Goal: Task Accomplishment & Management: Complete application form

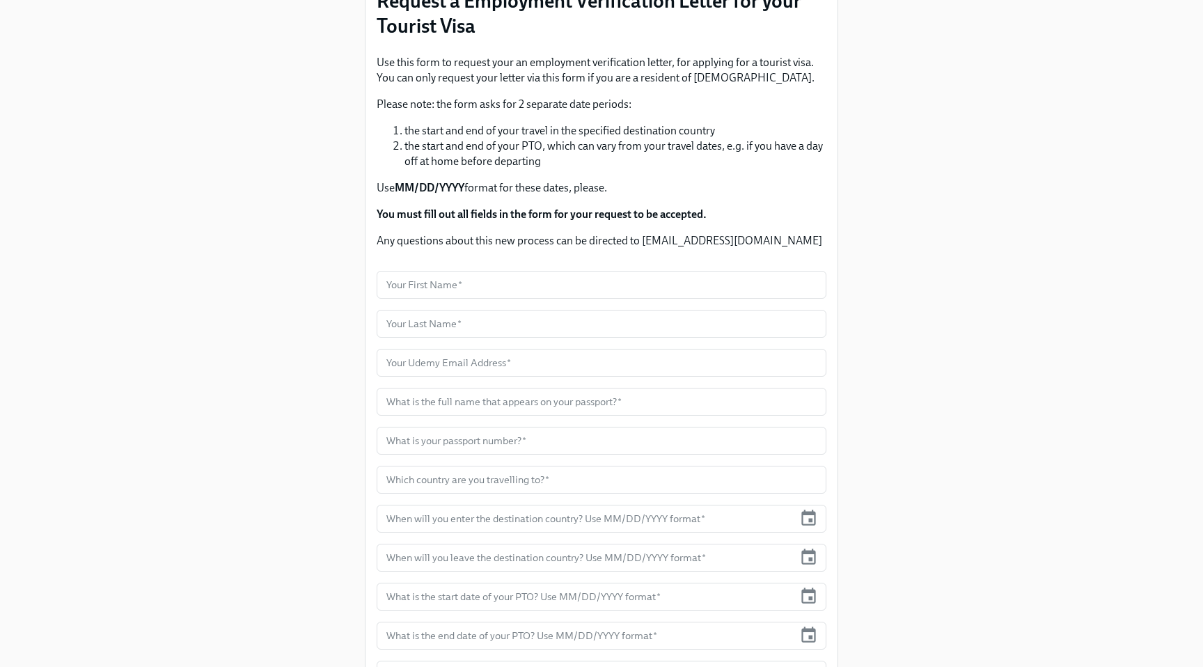
scroll to position [161, 0]
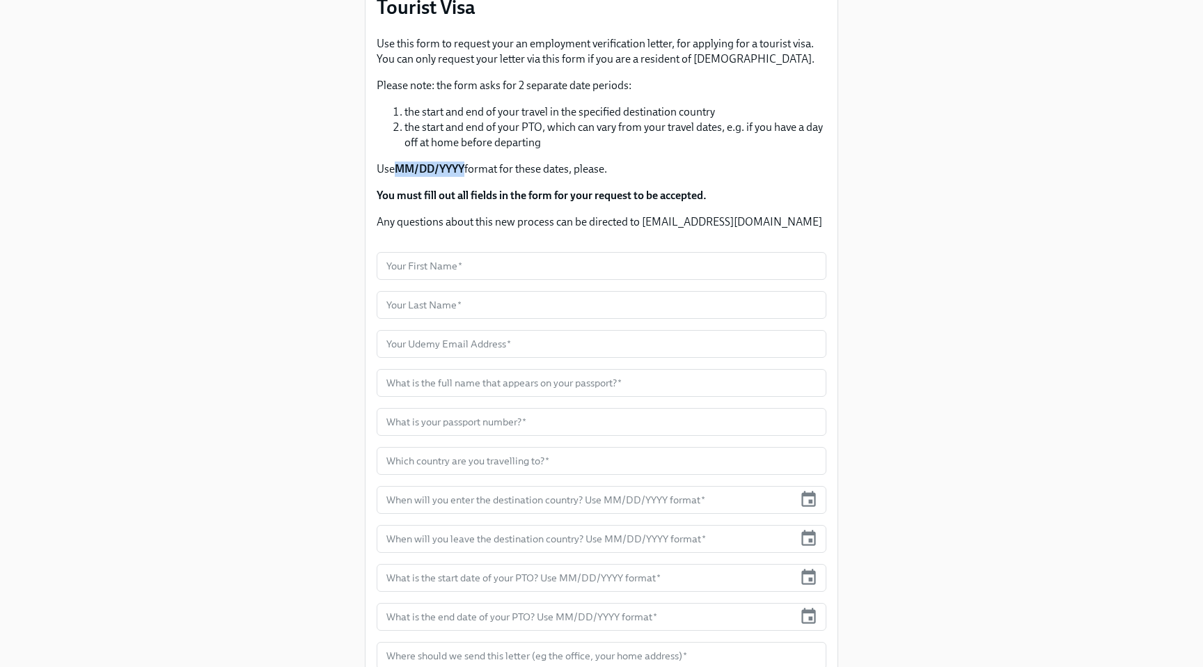
drag, startPoint x: 466, startPoint y: 166, endPoint x: 400, endPoint y: 168, distance: 66.8
click at [400, 168] on strong "MM/DD/YYYY" at bounding box center [430, 168] width 70 height 13
copy strong "MM/DD/YYYY"
click at [231, 219] on div "Enrollment Form Request a Employment Verification Letter for your Tourist Visa …" at bounding box center [601, 285] width 1136 height 892
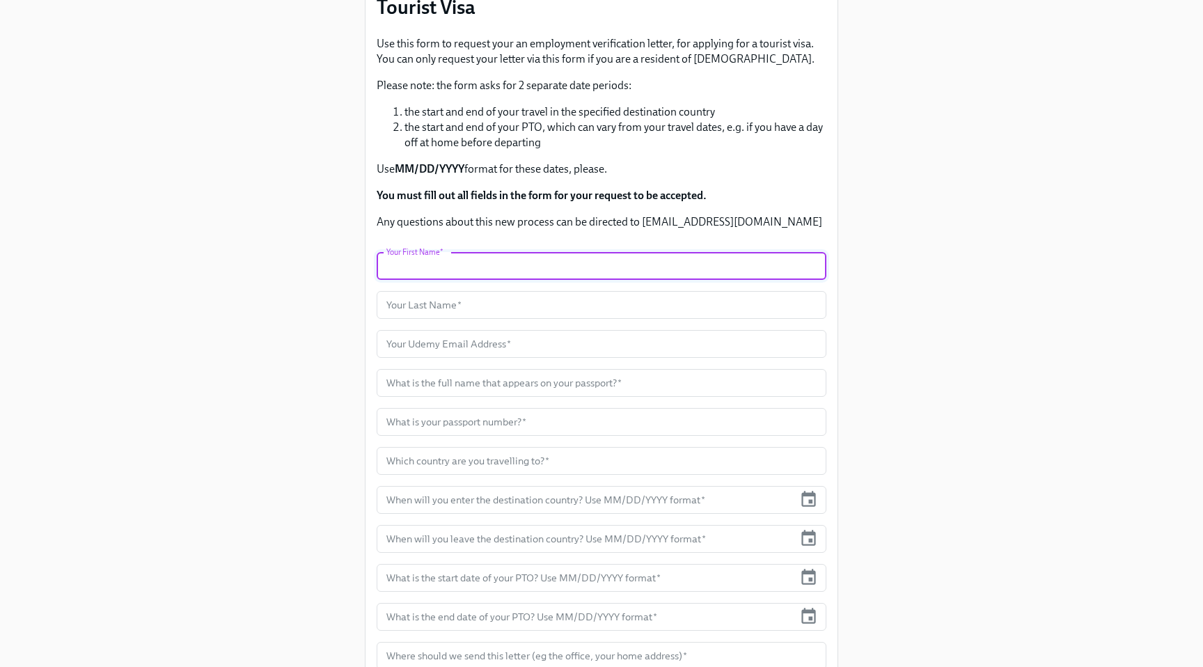
click at [396, 258] on input "text" at bounding box center [602, 266] width 450 height 28
type input "S"
type input "[PERSON_NAME]"
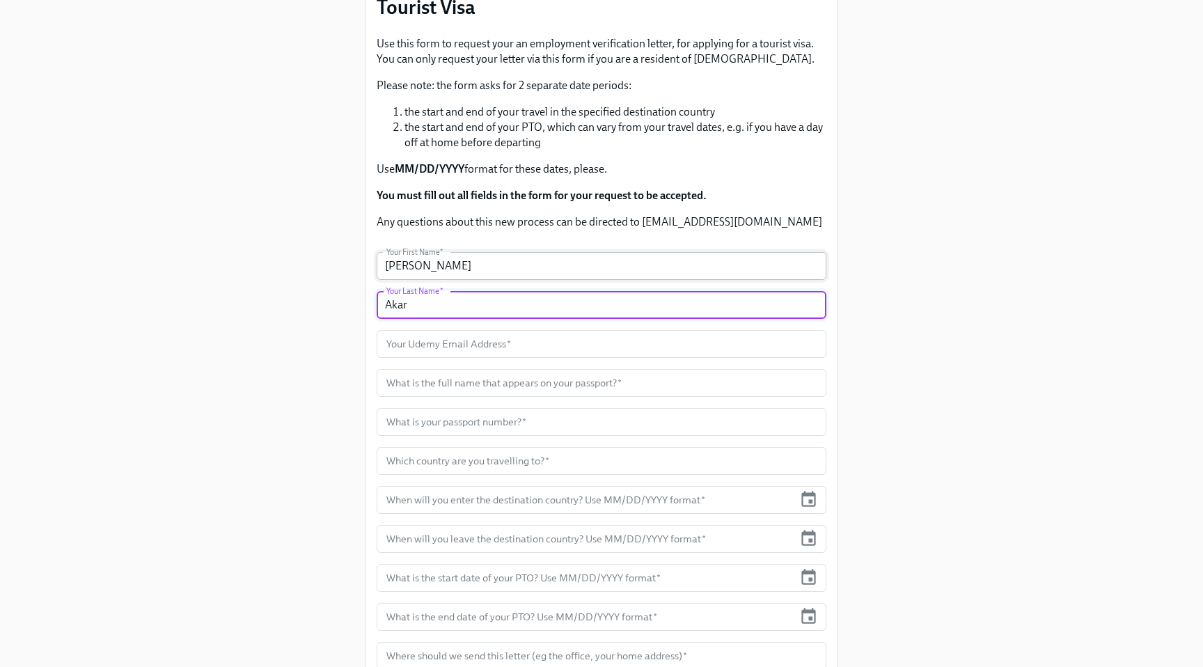
type input "Akar"
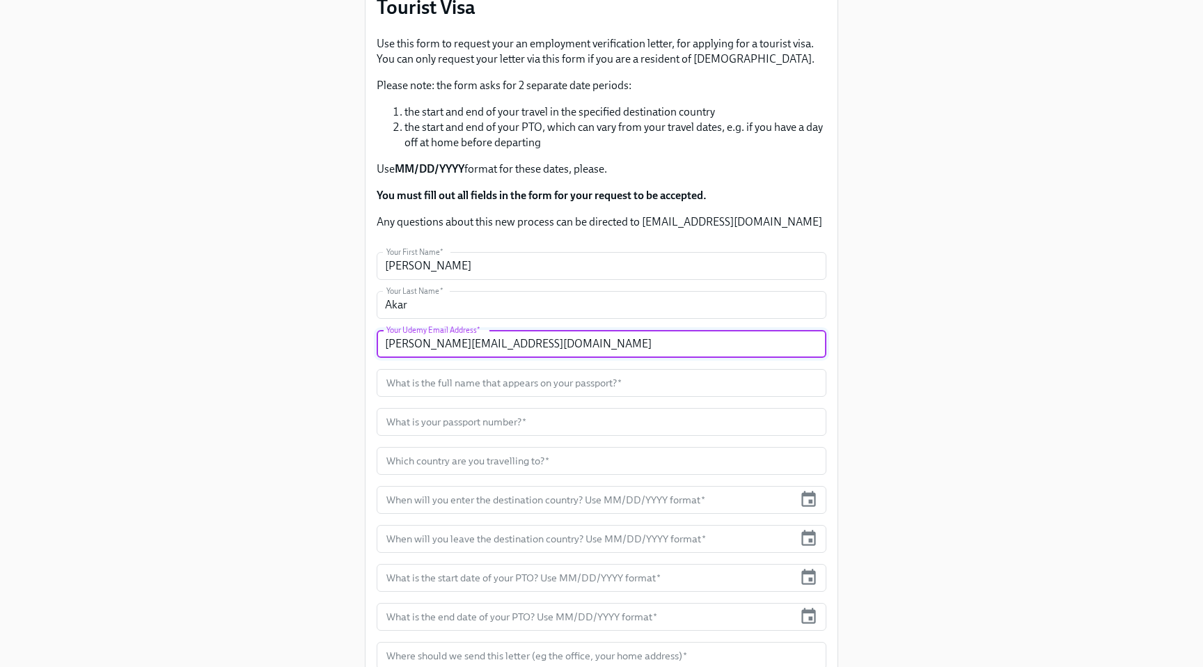
type input "[PERSON_NAME][EMAIL_ADDRESS][DOMAIN_NAME]"
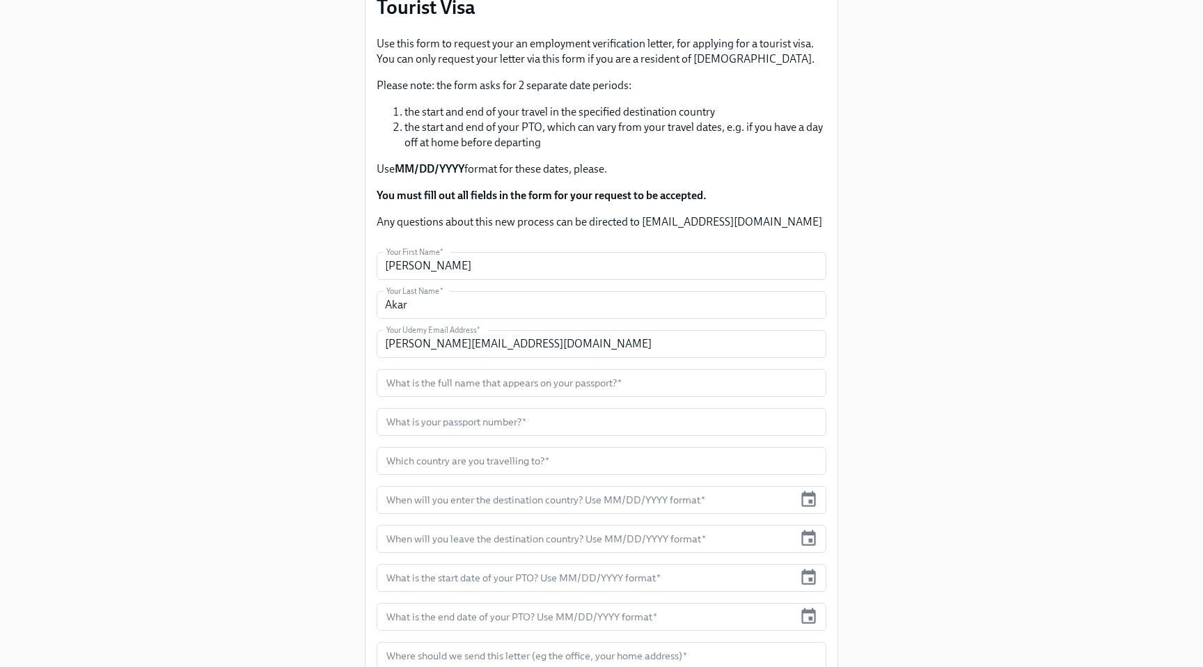
click at [333, 296] on div "Enrollment Form Request a Employment Verification Letter for your Tourist Visa …" at bounding box center [601, 285] width 1136 height 892
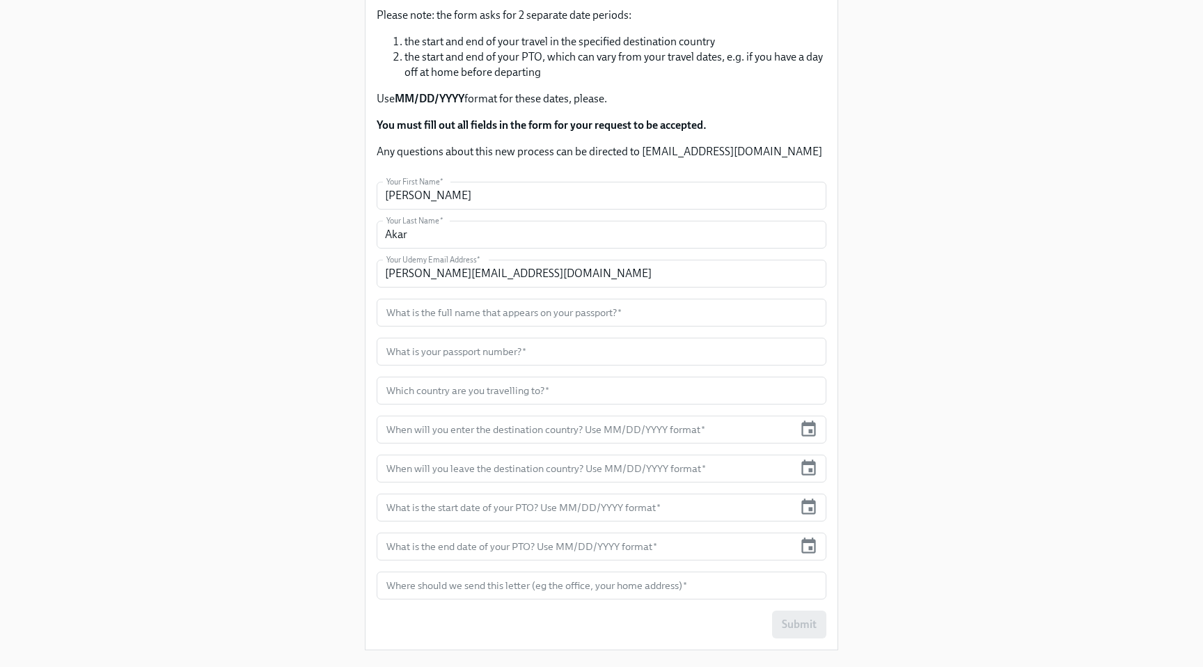
scroll to position [251, 0]
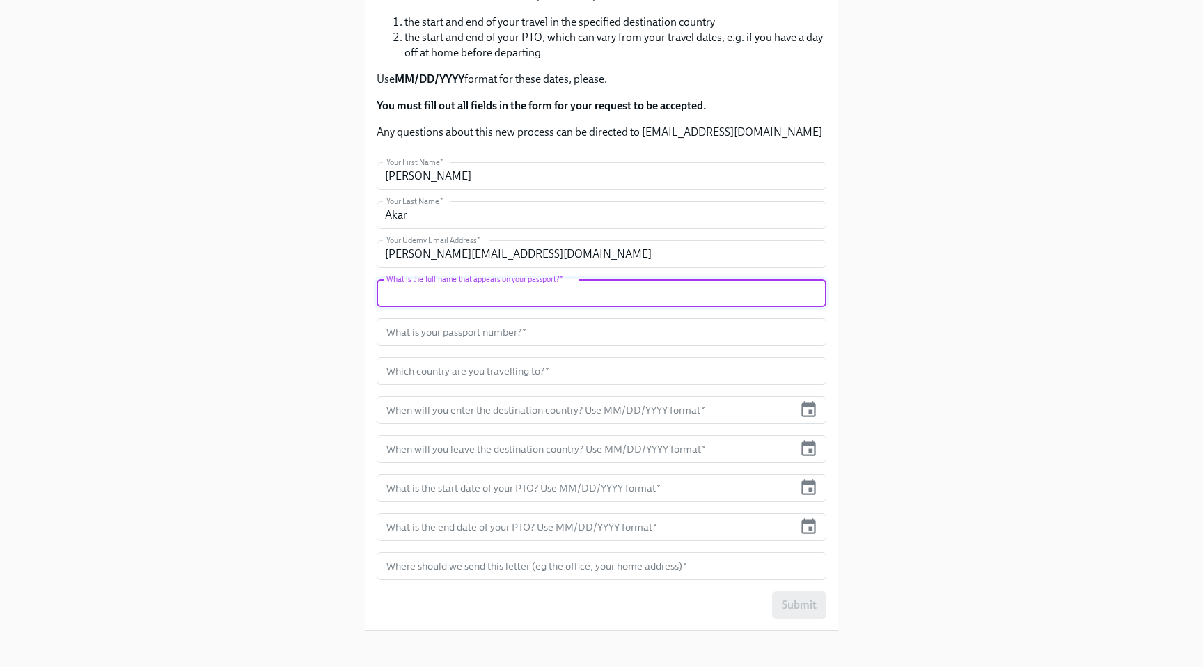
click at [410, 292] on input "text" at bounding box center [602, 293] width 450 height 28
type input "[PERSON_NAME]"
click at [438, 326] on input "text" at bounding box center [602, 332] width 450 height 28
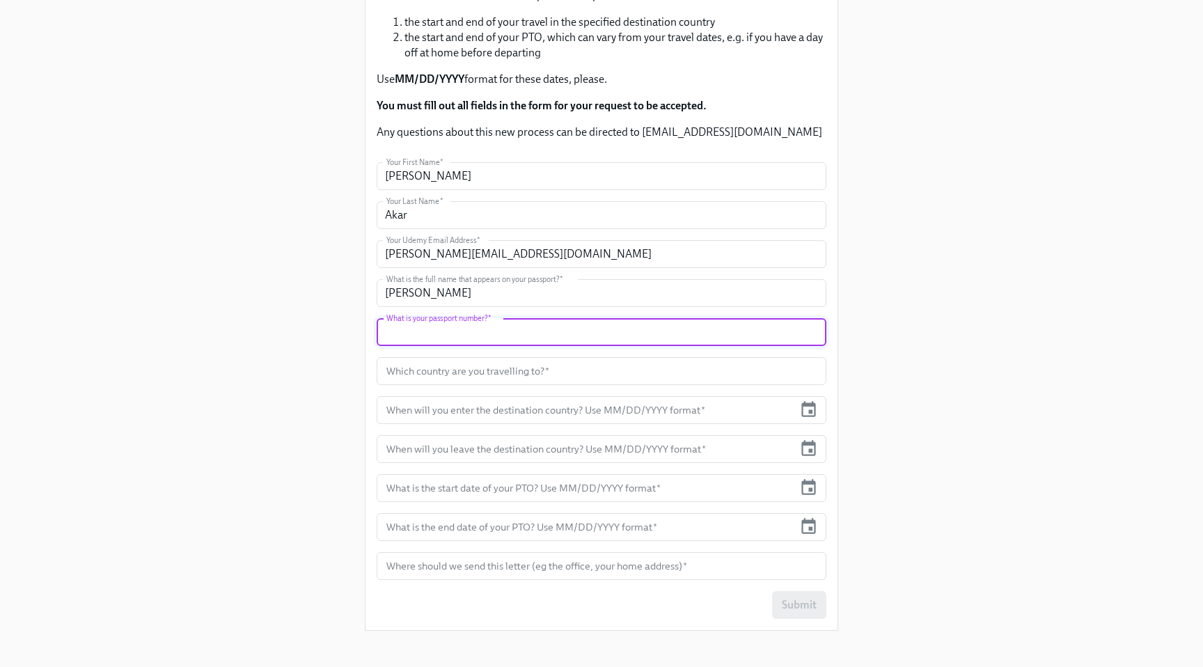
scroll to position [269, 0]
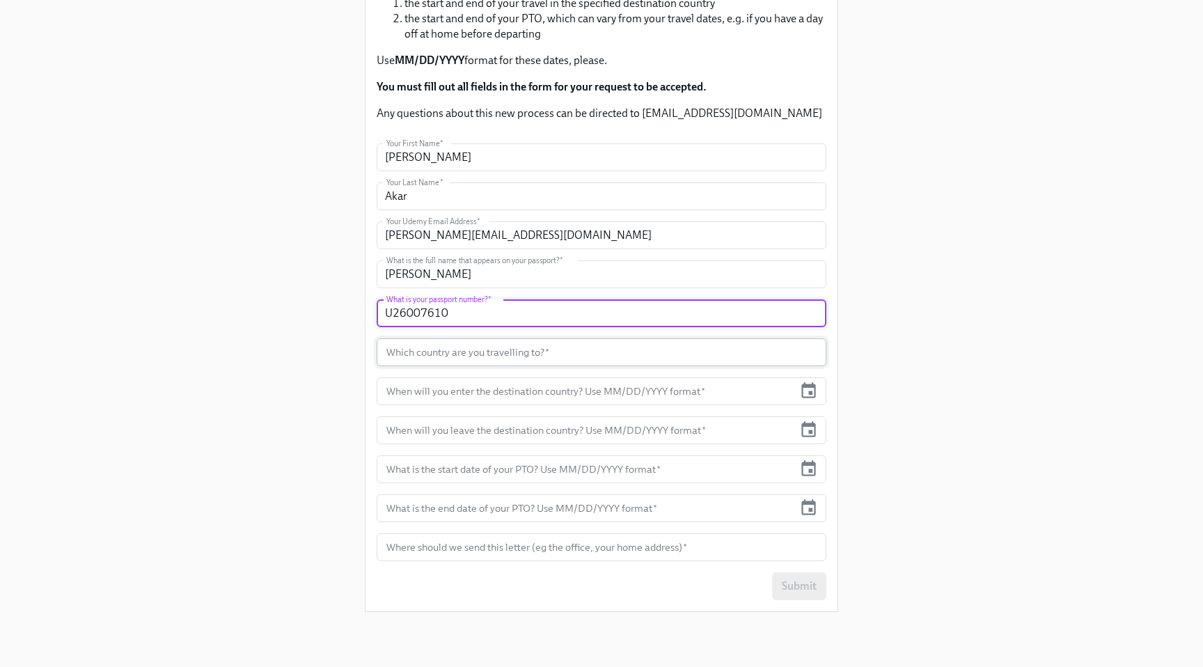
type input "U26007610"
click at [464, 342] on input "text" at bounding box center [602, 352] width 450 height 28
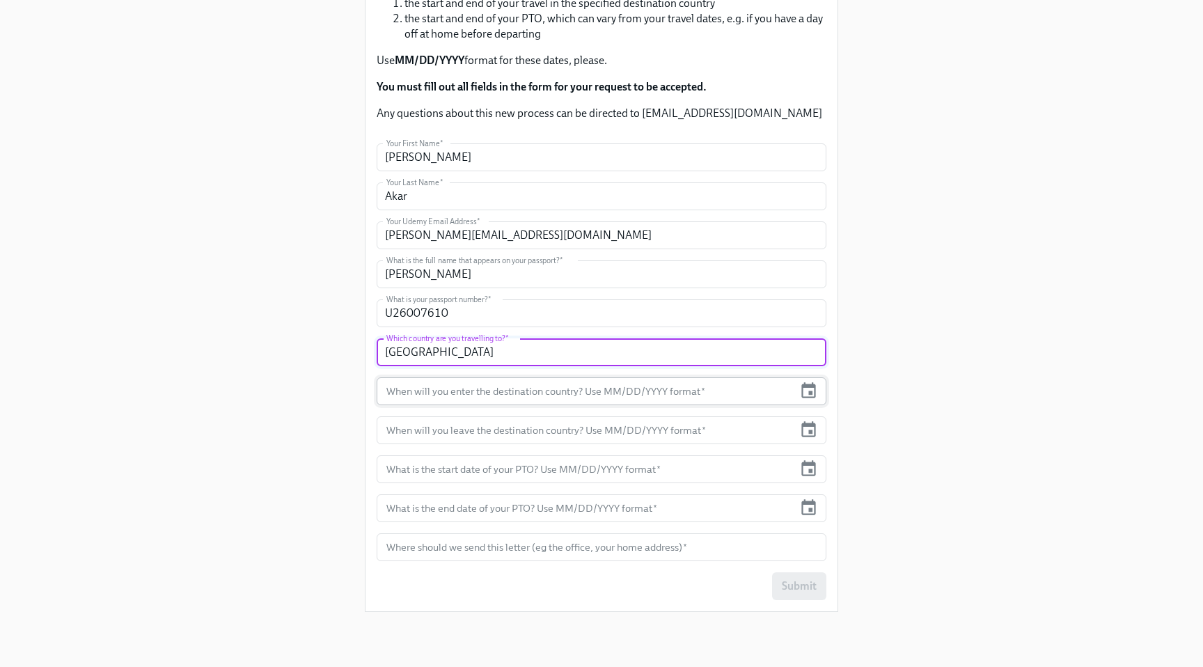
type input "[GEOGRAPHIC_DATA]"
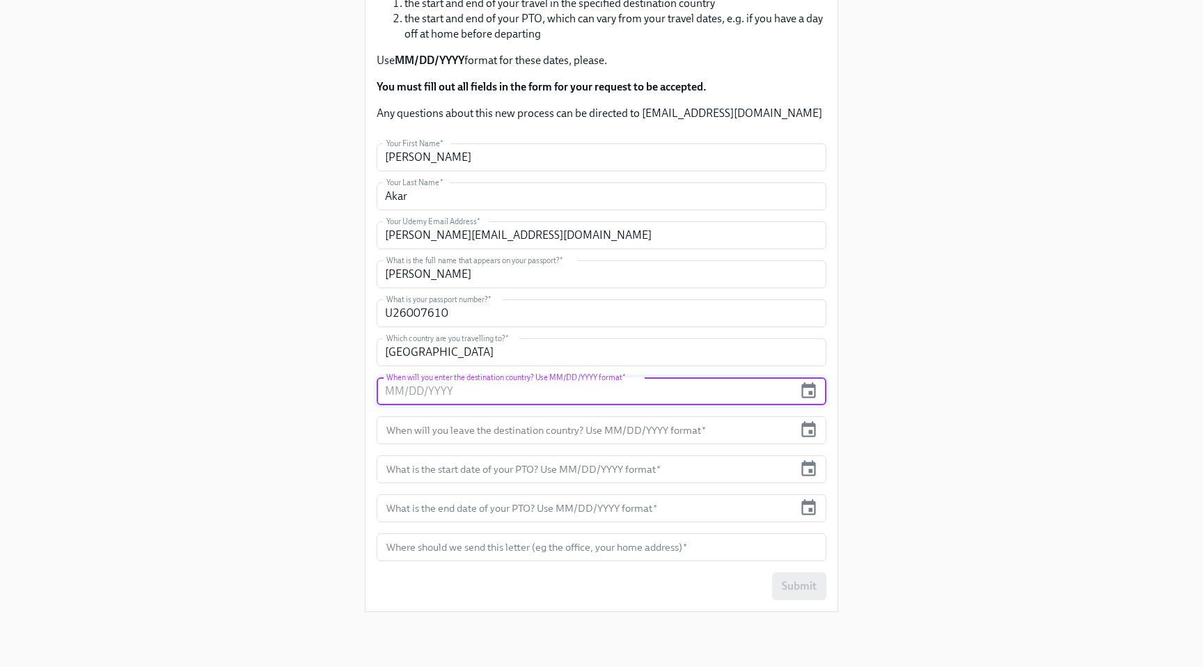
click at [482, 390] on input "text" at bounding box center [585, 391] width 417 height 28
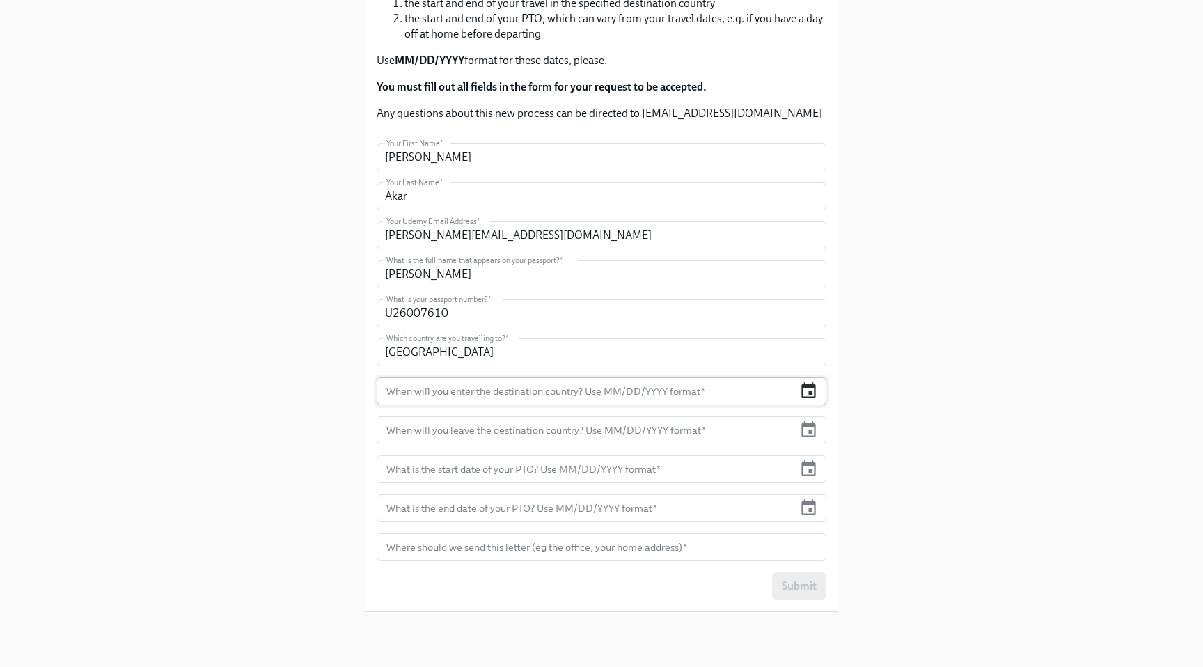
click at [811, 390] on icon "button" at bounding box center [808, 390] width 19 height 19
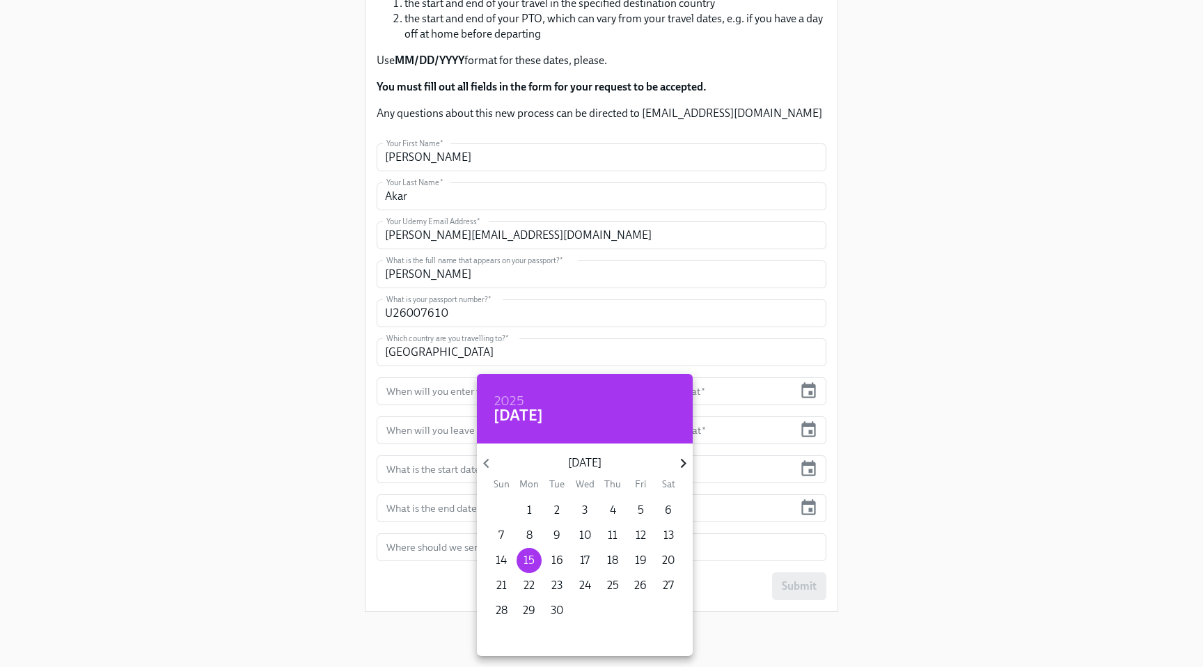
click at [679, 460] on icon "button" at bounding box center [683, 463] width 19 height 19
click at [669, 505] on p "4" at bounding box center [668, 510] width 6 height 15
click at [585, 535] on p "8" at bounding box center [585, 535] width 6 height 15
click at [670, 506] on p "4" at bounding box center [668, 510] width 6 height 15
type input "[DATE]"
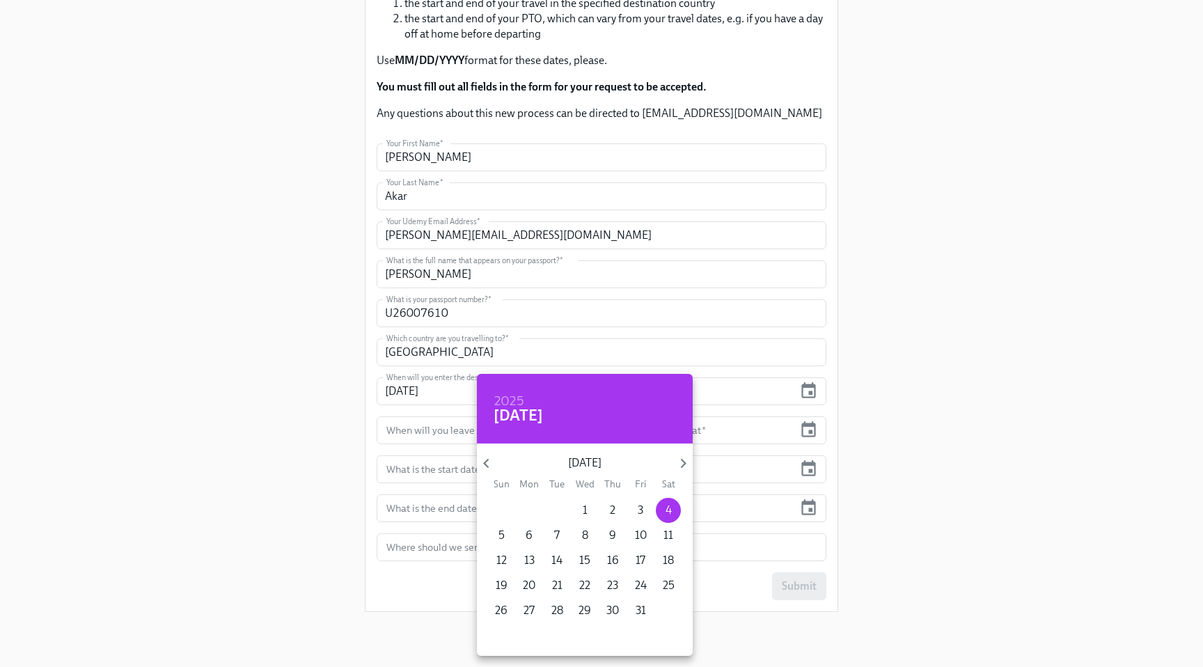
click at [894, 417] on div at bounding box center [601, 333] width 1203 height 667
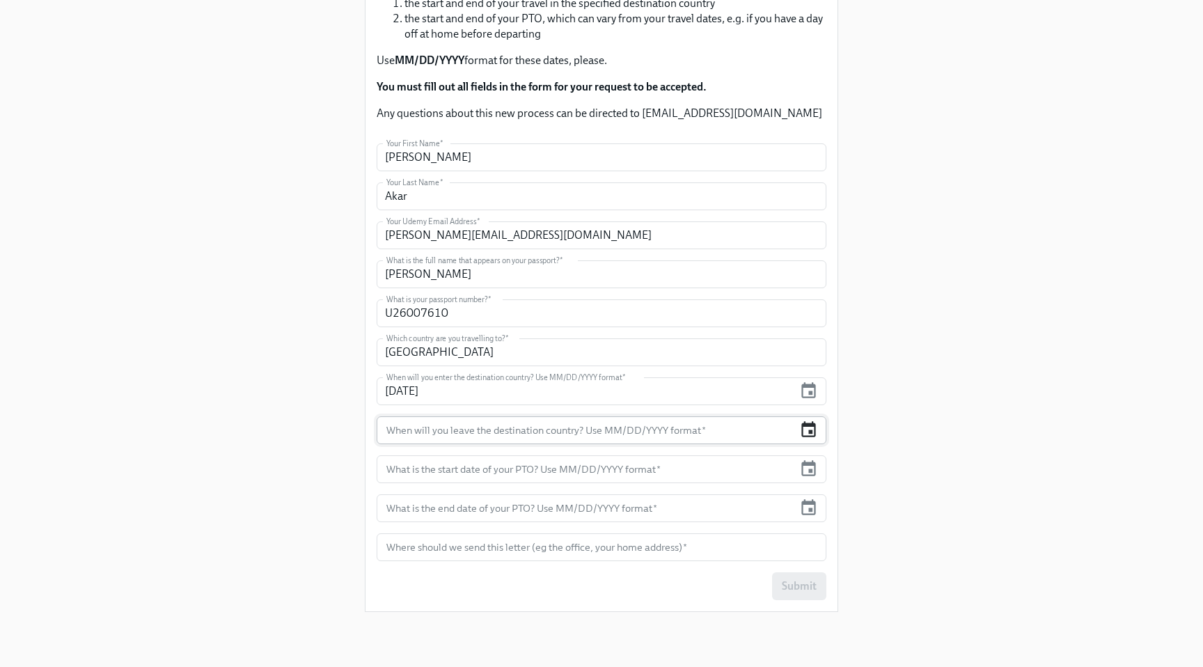
click at [804, 434] on icon "button" at bounding box center [808, 429] width 19 height 19
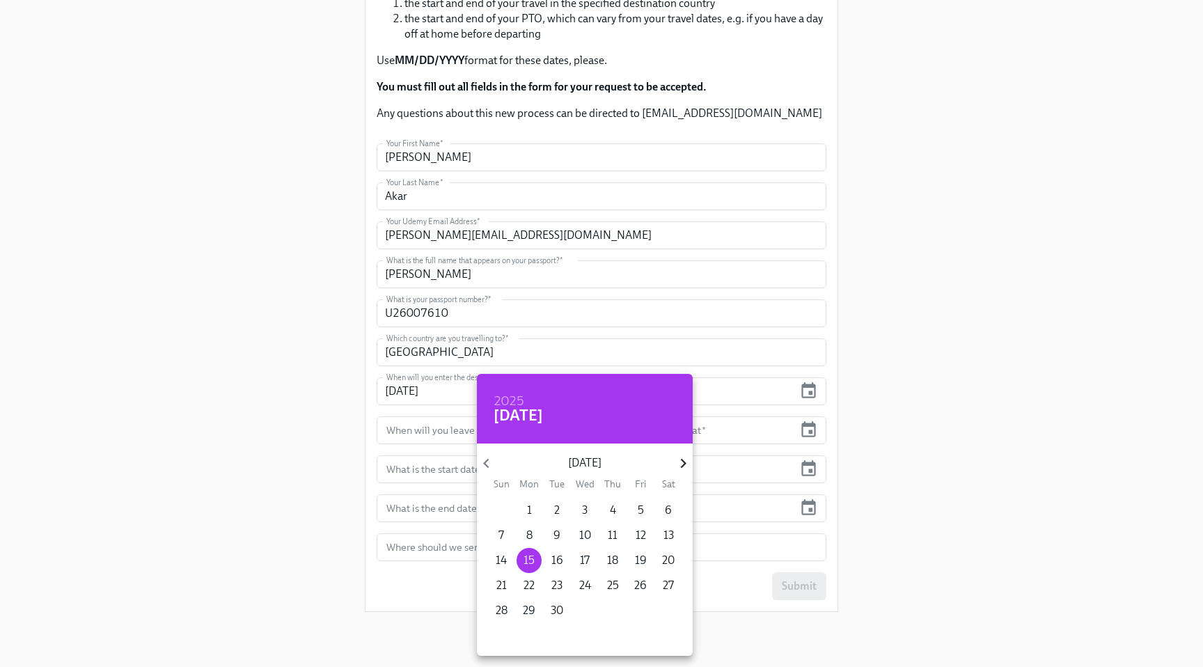
click at [680, 467] on icon "button" at bounding box center [683, 463] width 19 height 19
click at [585, 535] on p "8" at bounding box center [585, 535] width 6 height 15
type input "[DATE]"
click at [930, 463] on div at bounding box center [601, 333] width 1203 height 667
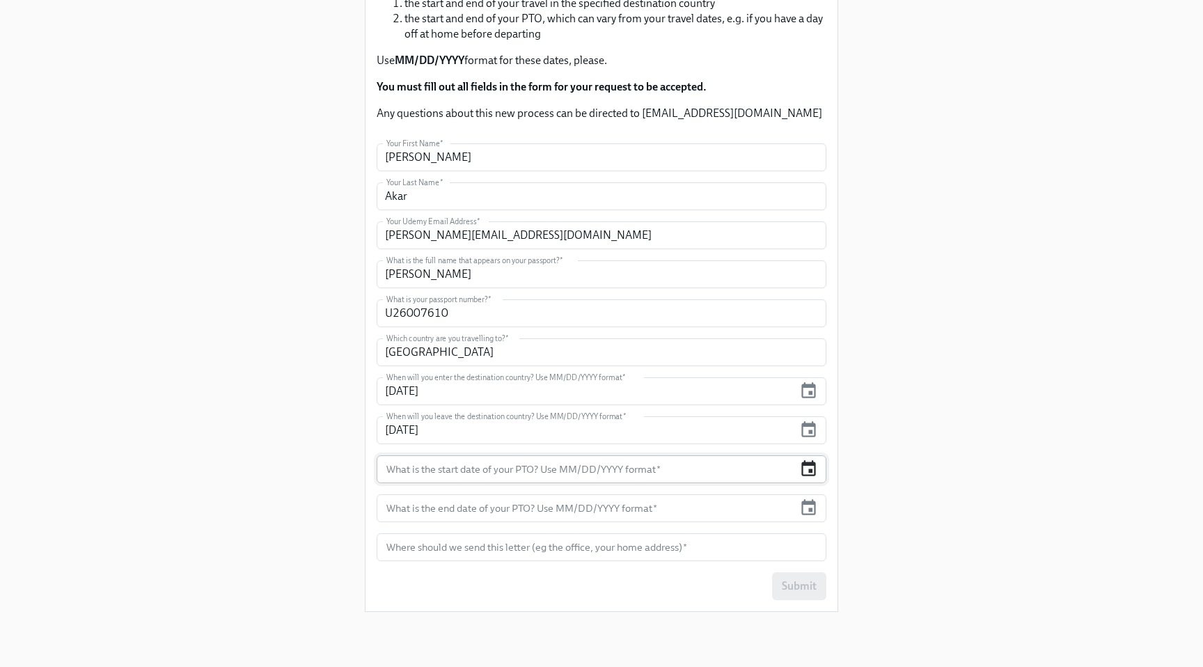
click at [805, 471] on icon "button" at bounding box center [808, 468] width 19 height 19
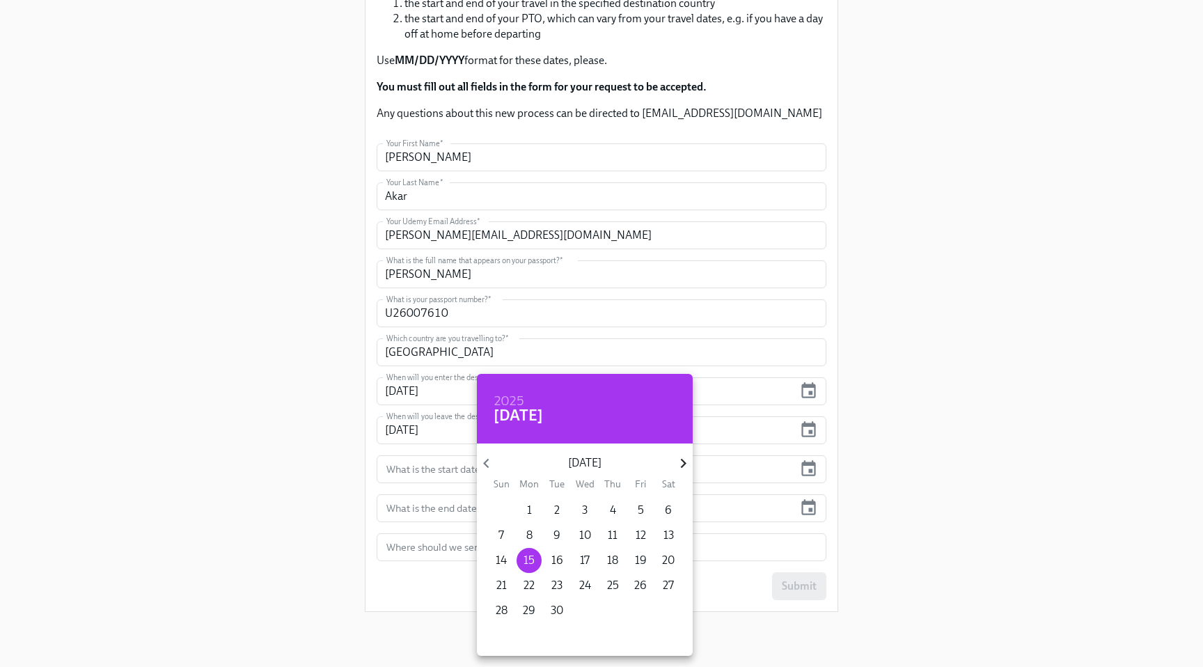
click at [679, 461] on icon "button" at bounding box center [683, 463] width 19 height 19
click at [528, 535] on p "6" at bounding box center [528, 535] width 7 height 15
type input "[DATE]"
click at [807, 507] on div at bounding box center [601, 333] width 1203 height 667
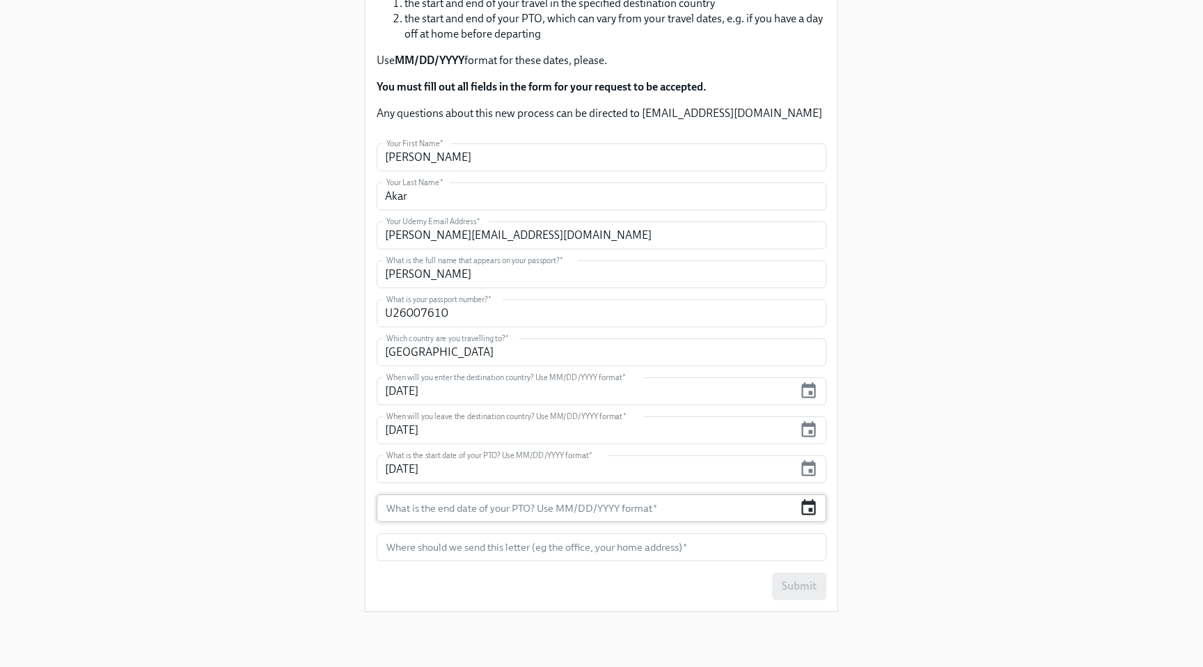
click at [803, 507] on icon "button" at bounding box center [808, 507] width 19 height 19
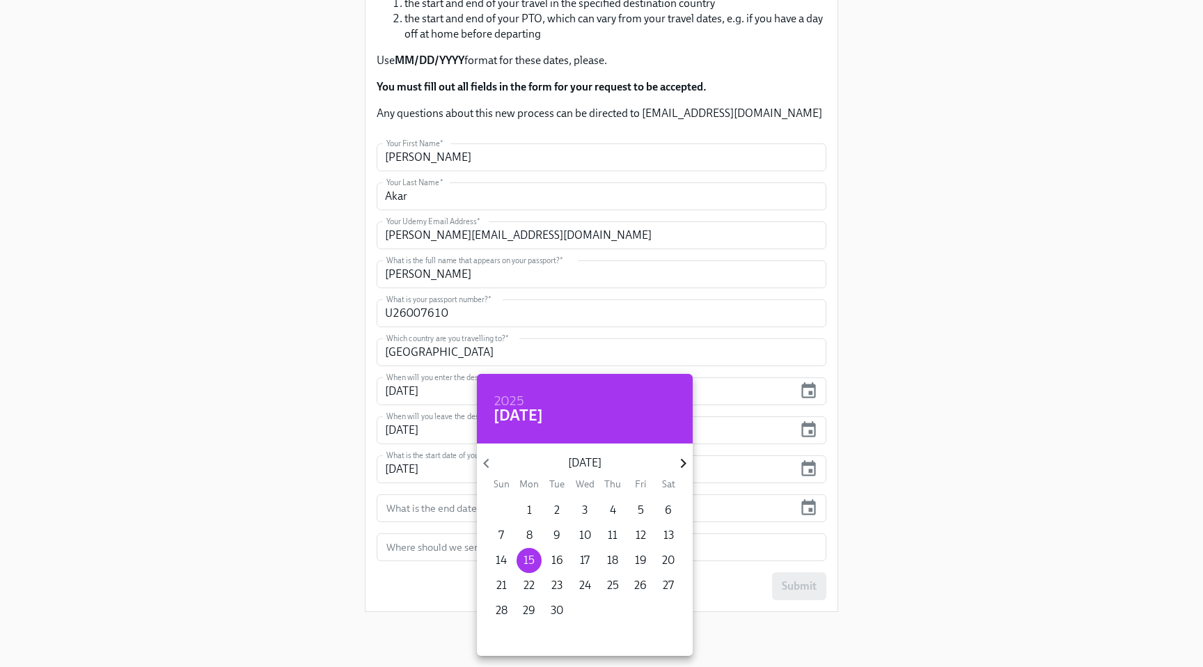
click at [678, 454] on icon "button" at bounding box center [683, 463] width 19 height 19
click at [586, 536] on p "8" at bounding box center [585, 535] width 6 height 15
type input "[DATE]"
click at [968, 480] on div at bounding box center [601, 333] width 1203 height 667
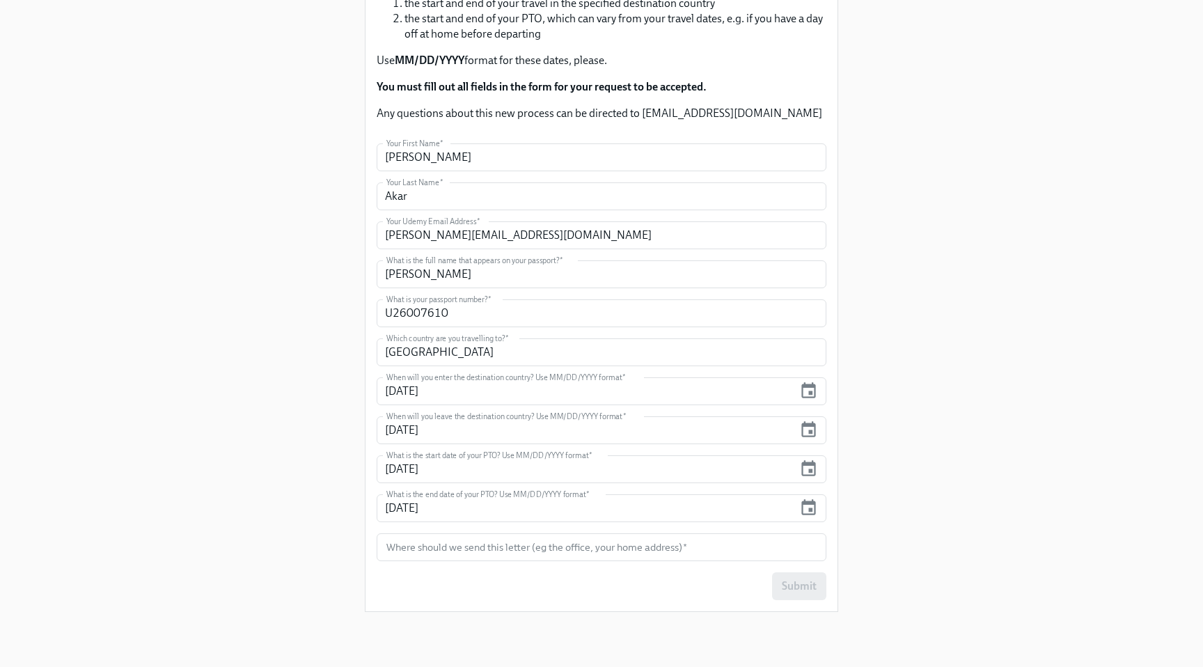
click at [931, 495] on div "Enrollment Form Request a Employment Verification Letter for your Tourist Visa …" at bounding box center [601, 177] width 1136 height 892
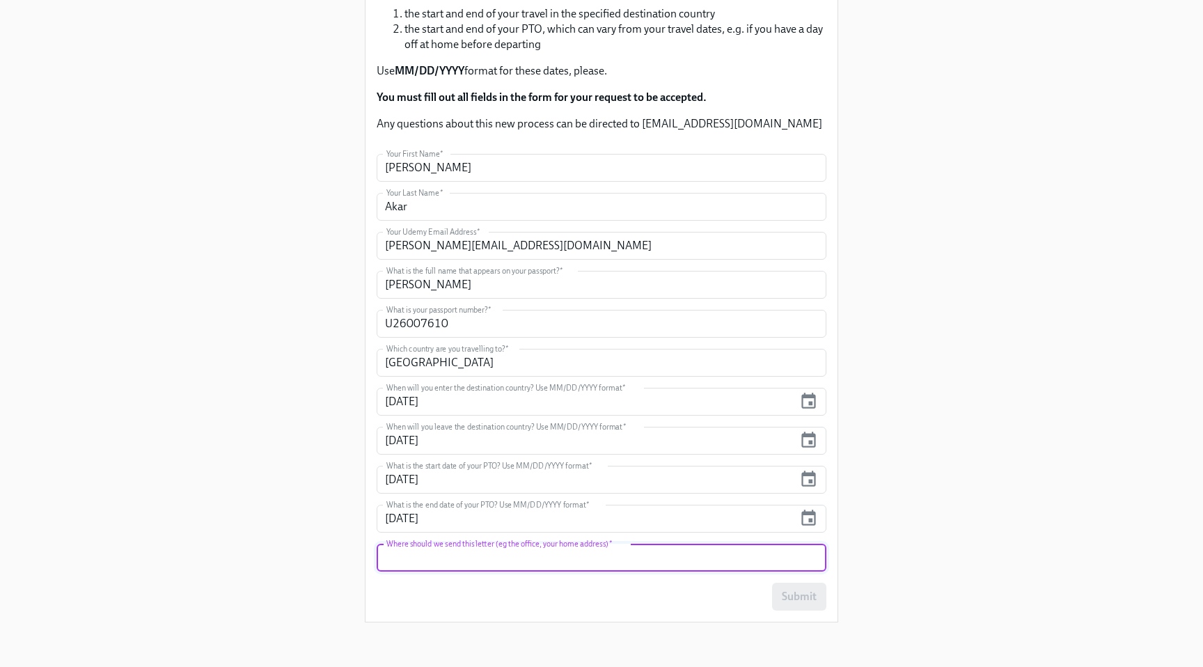
scroll to position [259, 0]
click at [778, 555] on input "text" at bounding box center [602, 558] width 450 height 28
click at [693, 560] on input "text" at bounding box center [602, 558] width 450 height 28
type input "[PERSON_NAME]. Alp Sok. [STREET_ADDRESS] Sitesi"
click at [927, 523] on div "Enrollment Form Request a Employment Verification Letter for your Tourist Visa …" at bounding box center [601, 187] width 1136 height 892
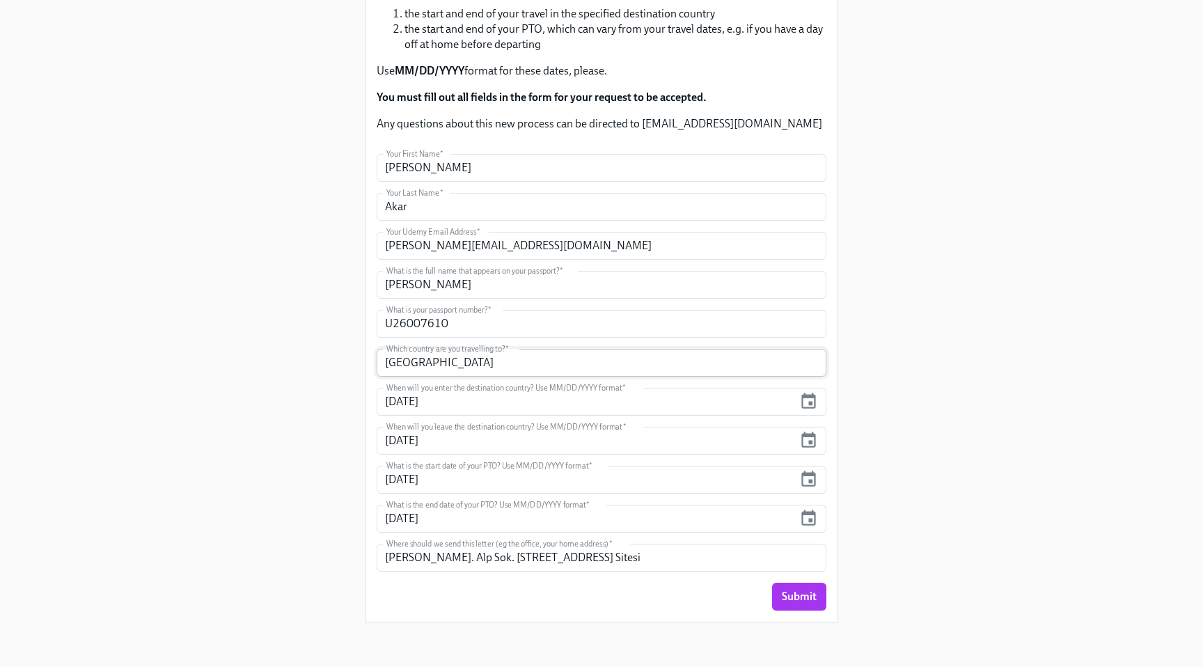
click at [441, 363] on input "[GEOGRAPHIC_DATA]" at bounding box center [602, 363] width 450 height 28
click at [324, 365] on div "Enrollment Form Request a Employment Verification Letter for your Tourist Visa …" at bounding box center [601, 187] width 1136 height 892
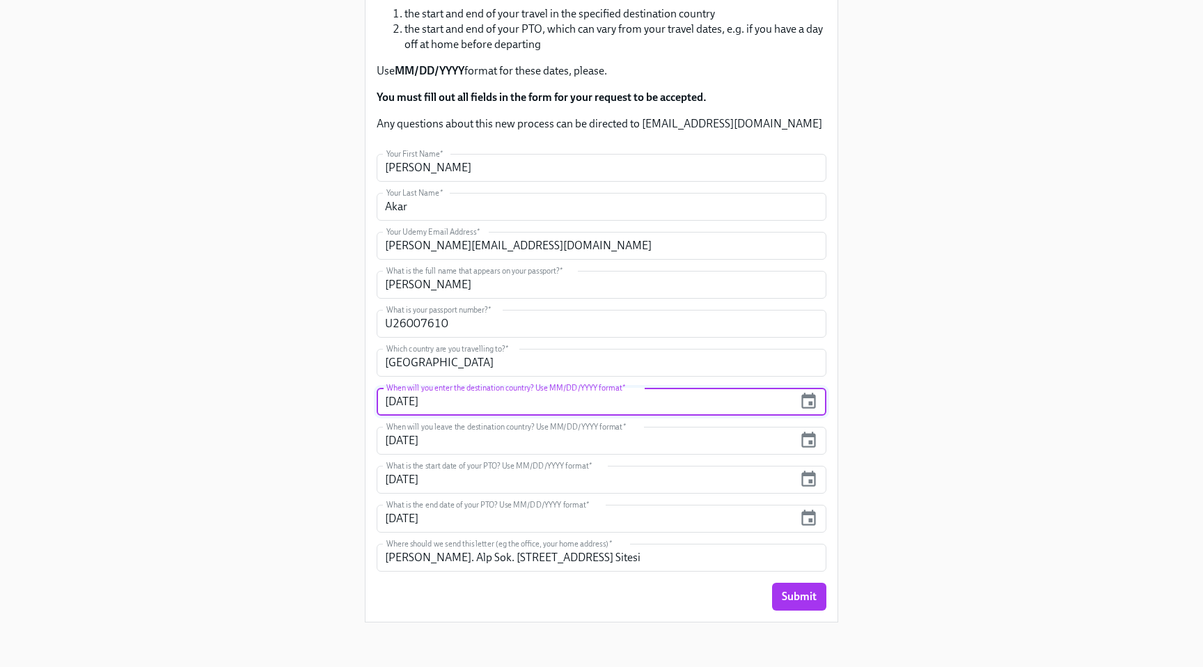
click at [479, 410] on input "[DATE]" at bounding box center [585, 402] width 417 height 28
click at [475, 437] on input "[DATE]" at bounding box center [585, 441] width 417 height 28
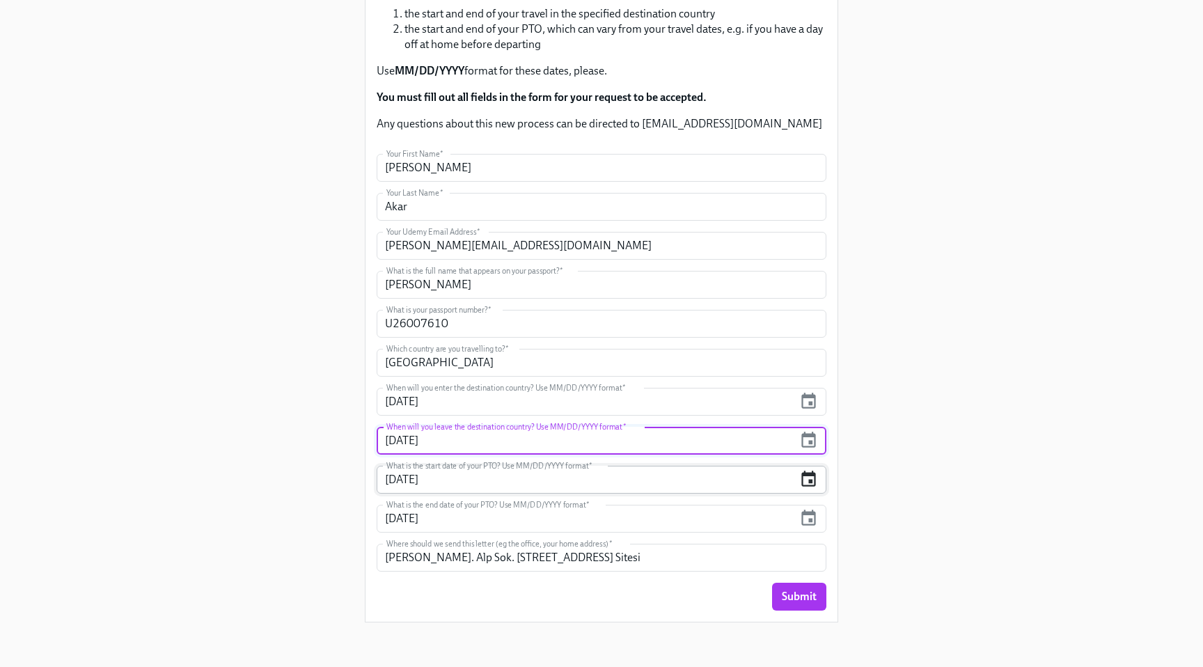
click at [807, 480] on icon "button" at bounding box center [808, 479] width 19 height 19
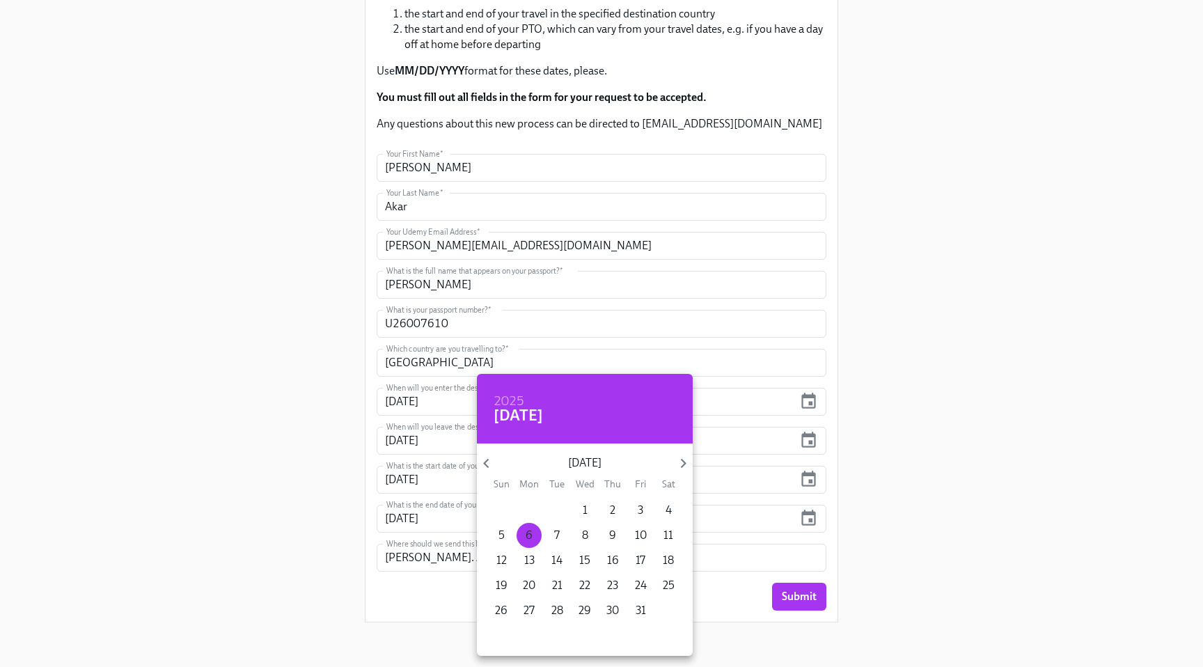
click at [532, 535] on span "6" at bounding box center [528, 535] width 25 height 15
click at [915, 458] on div at bounding box center [601, 333] width 1203 height 667
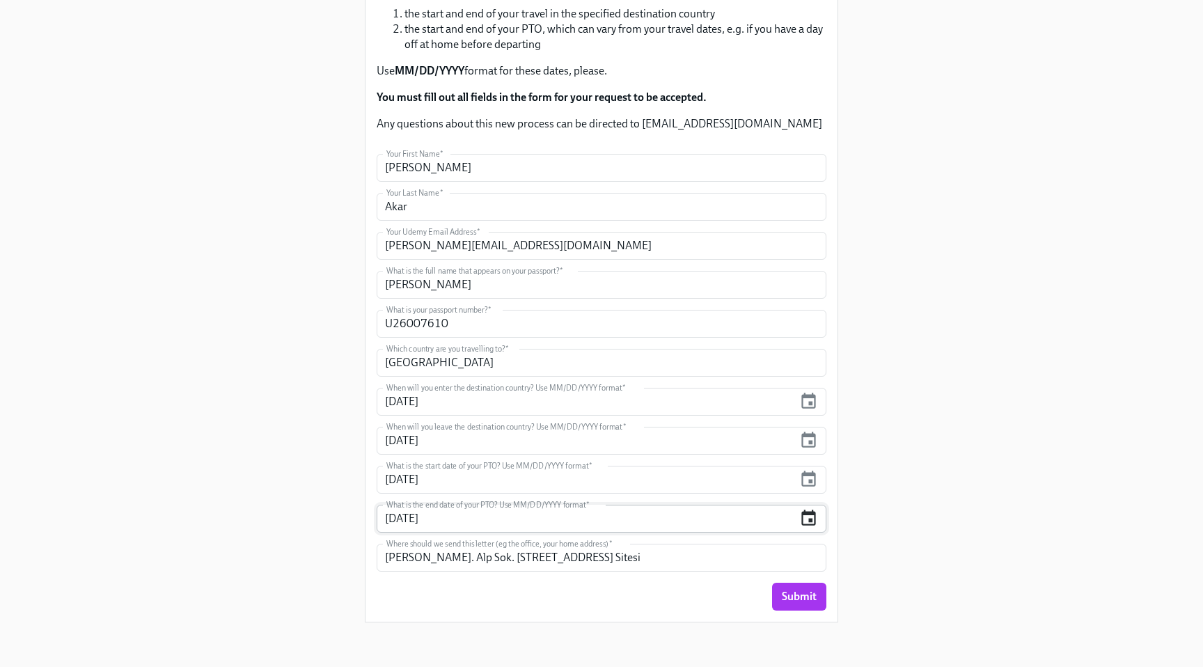
click at [807, 518] on icon "button" at bounding box center [808, 518] width 19 height 19
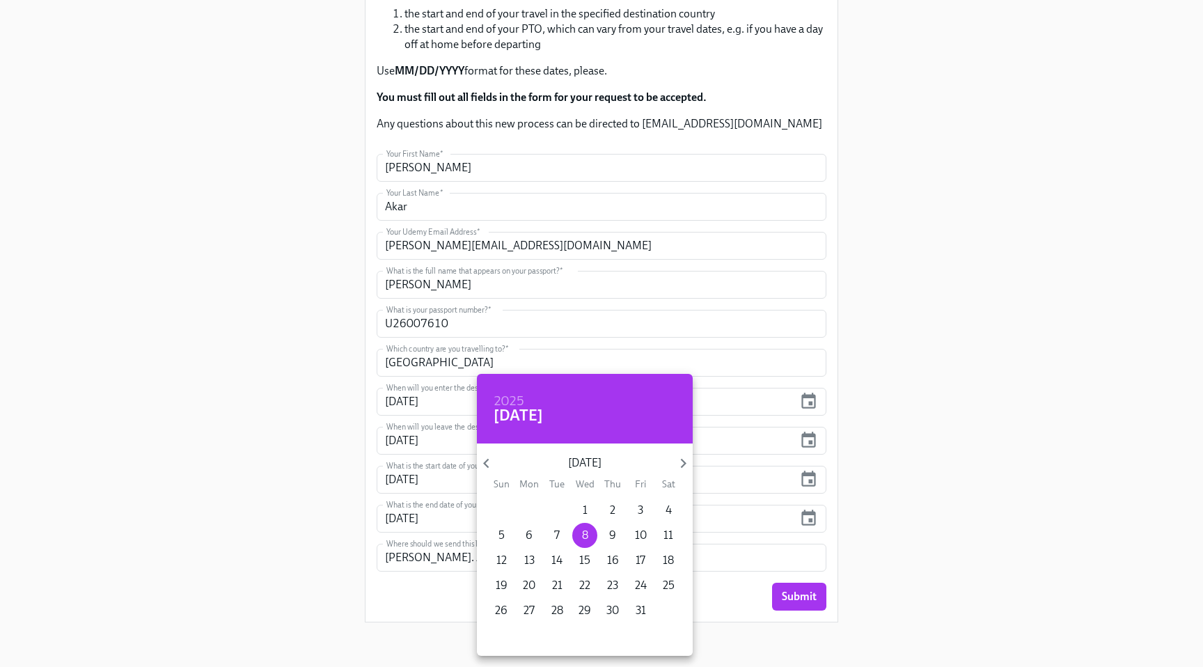
click at [1051, 379] on div at bounding box center [601, 333] width 1203 height 667
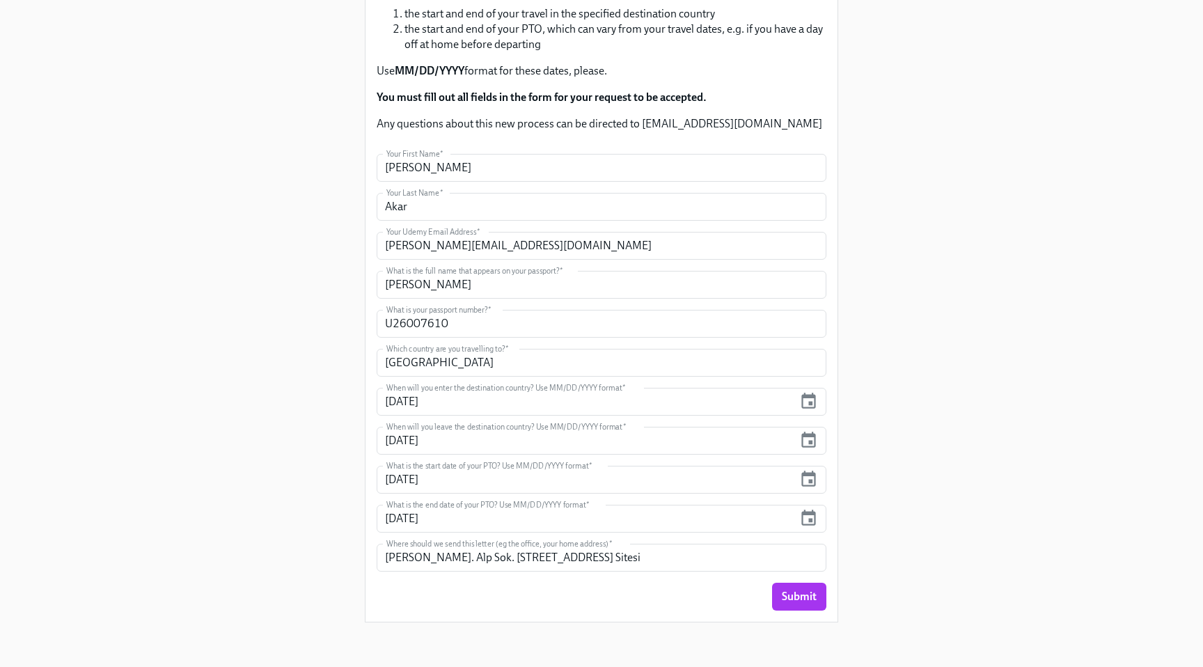
click at [565, 589] on div "Submit" at bounding box center [602, 597] width 450 height 28
click at [812, 600] on span "Submit" at bounding box center [799, 597] width 35 height 14
